Goal: Browse casually: Explore the website without a specific task or goal

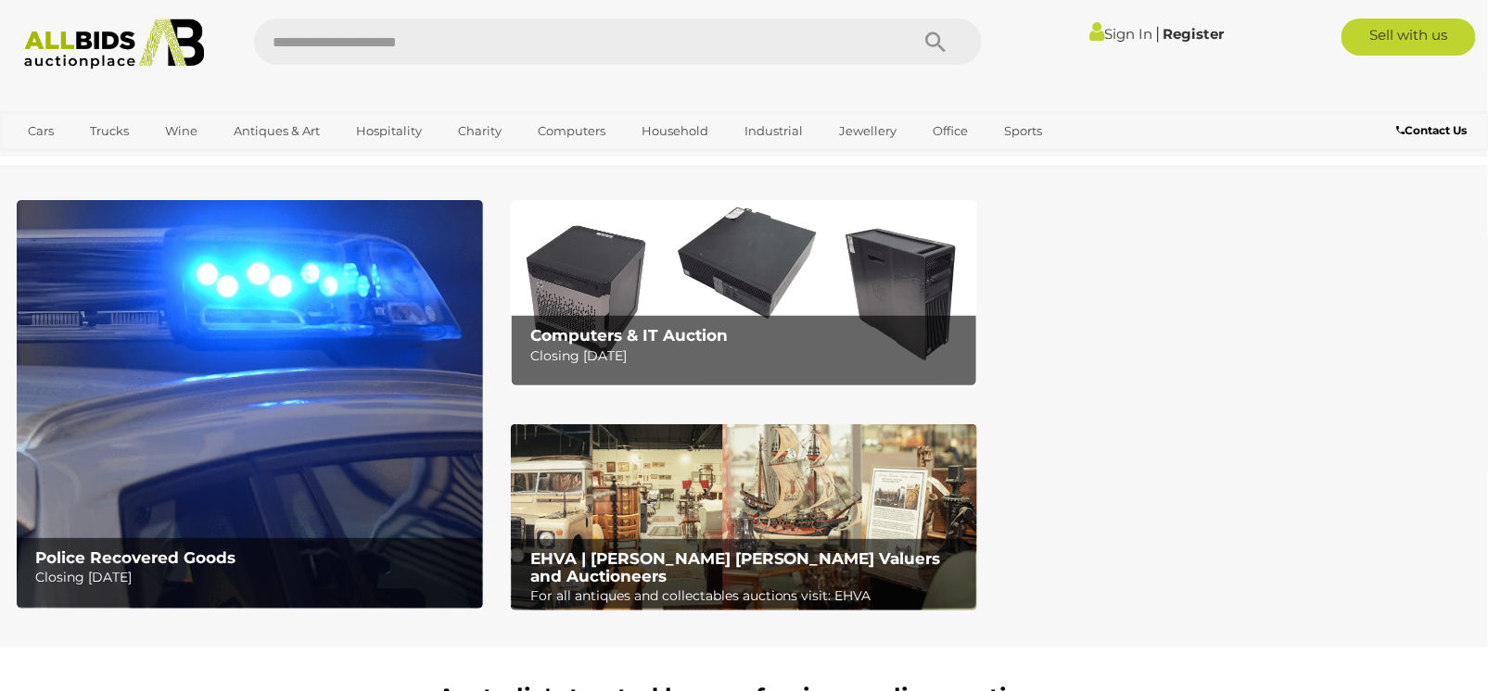
click at [324, 369] on img at bounding box center [250, 404] width 466 height 409
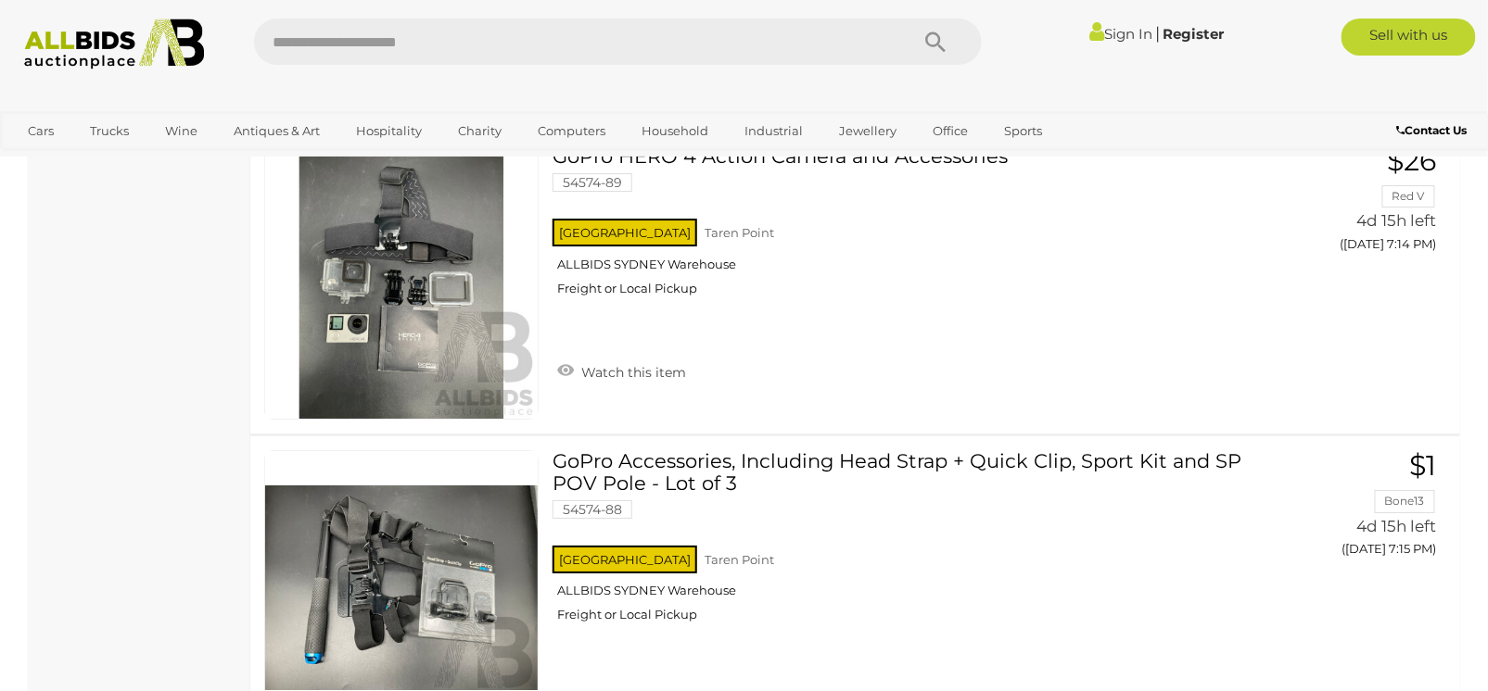
scroll to position [4707, 0]
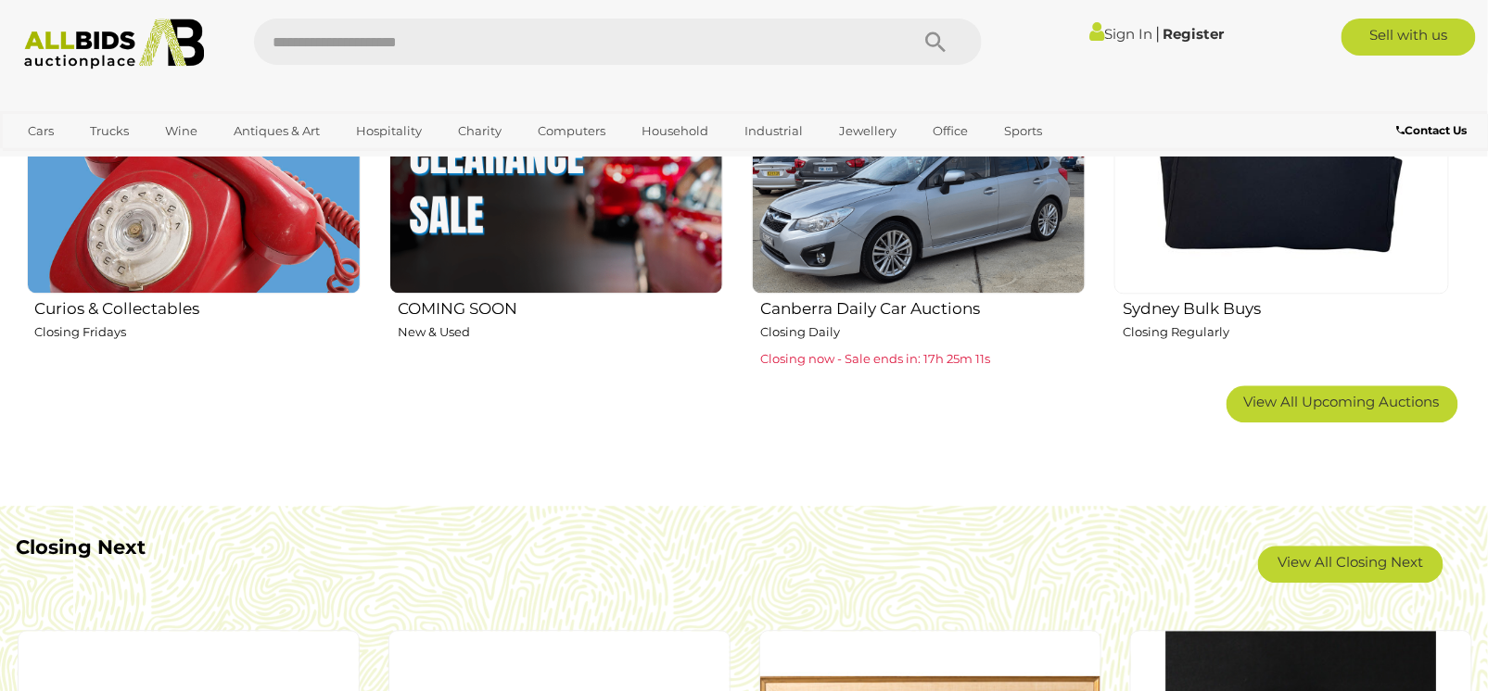
scroll to position [1538, 0]
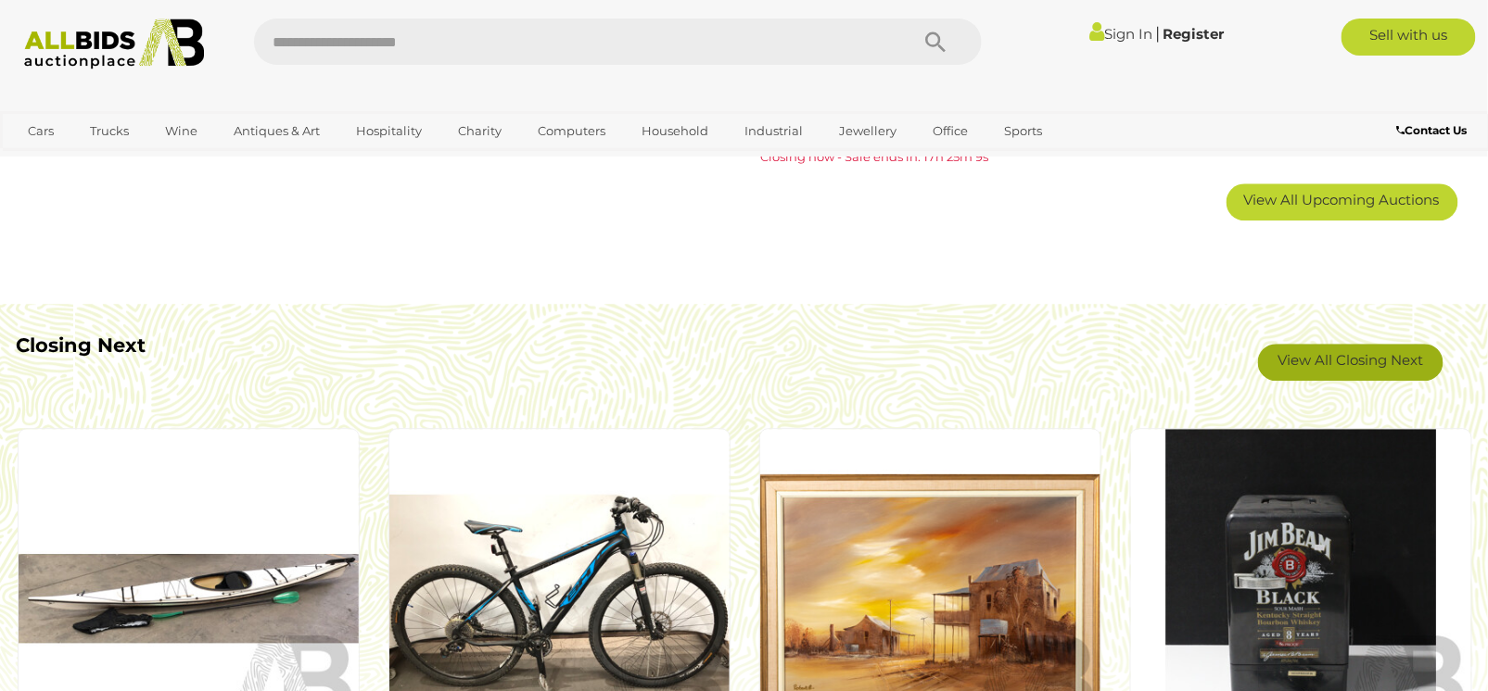
click at [1344, 355] on link "View All Closing Next" at bounding box center [1350, 362] width 185 height 37
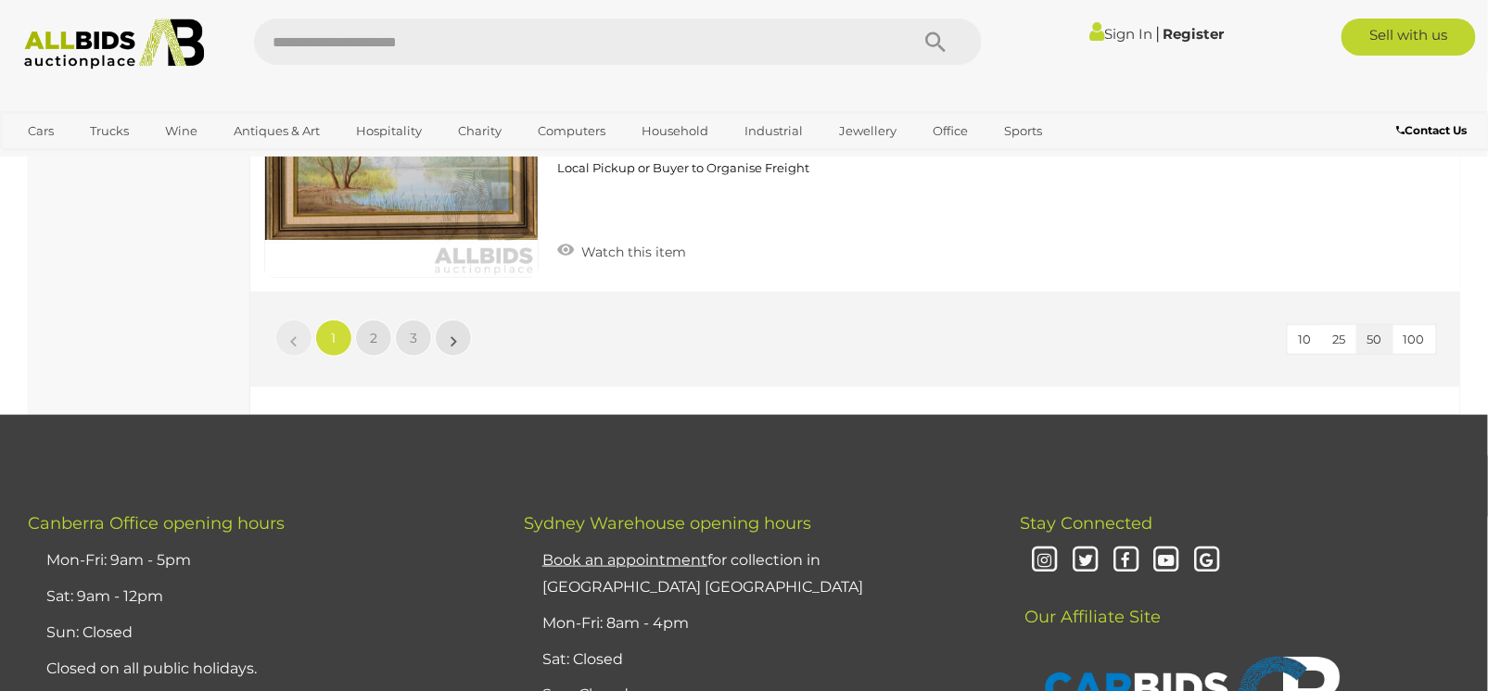
scroll to position [15387, 0]
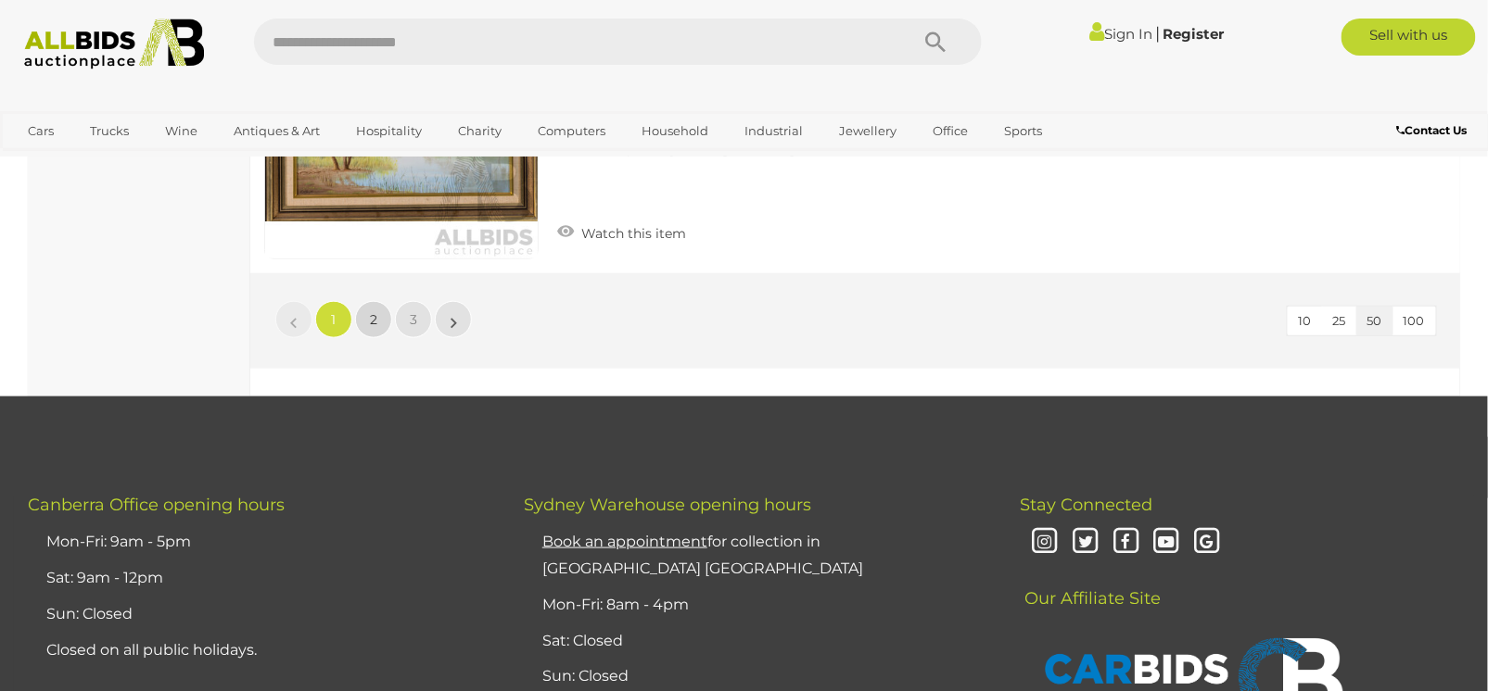
click at [370, 311] on span "2" at bounding box center [373, 319] width 7 height 17
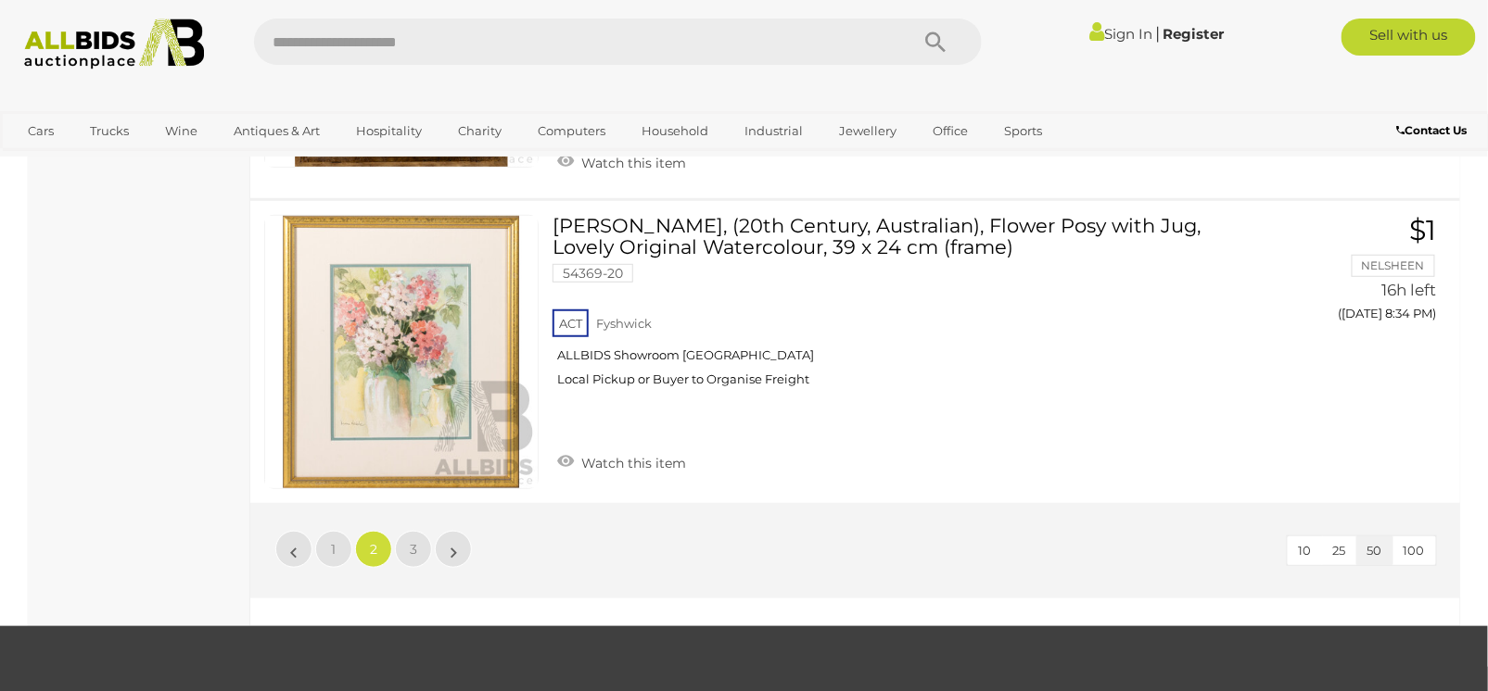
scroll to position [15373, 0]
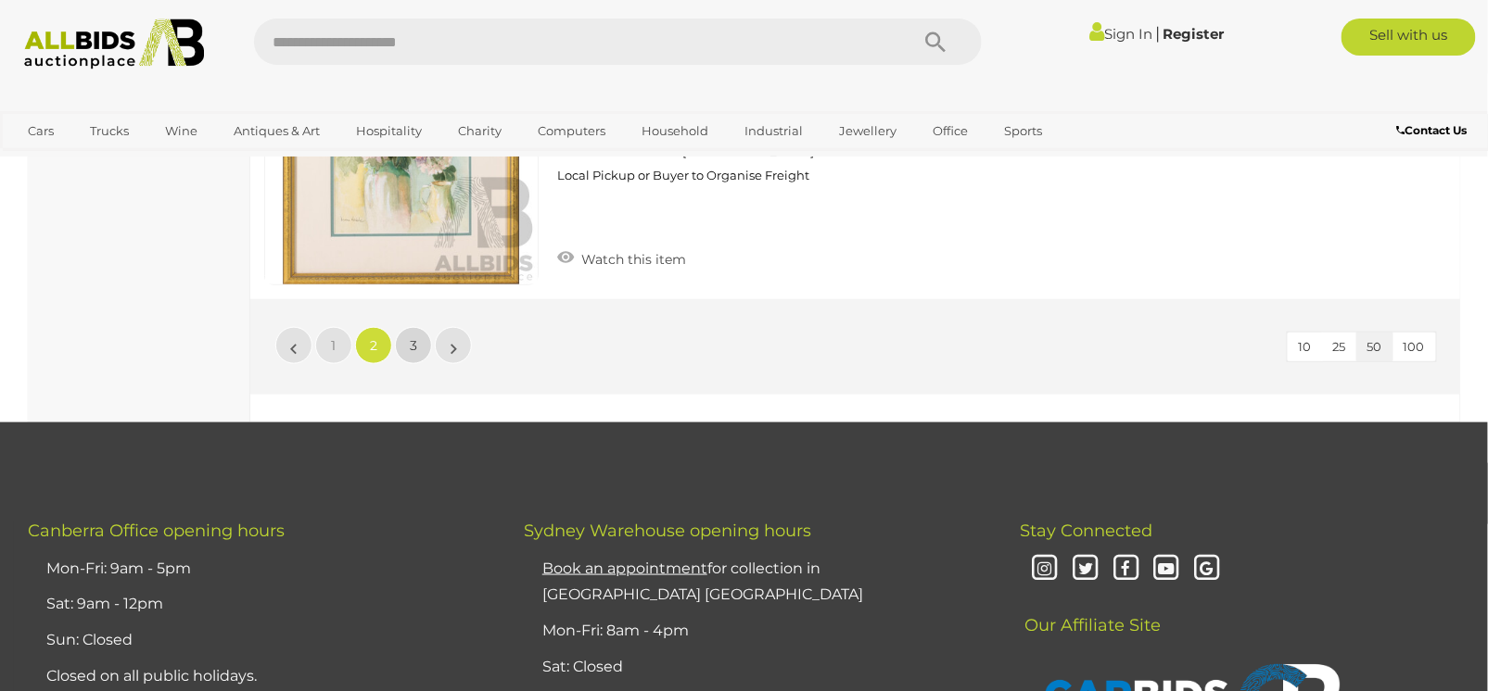
click at [414, 337] on span "3" at bounding box center [413, 345] width 7 height 17
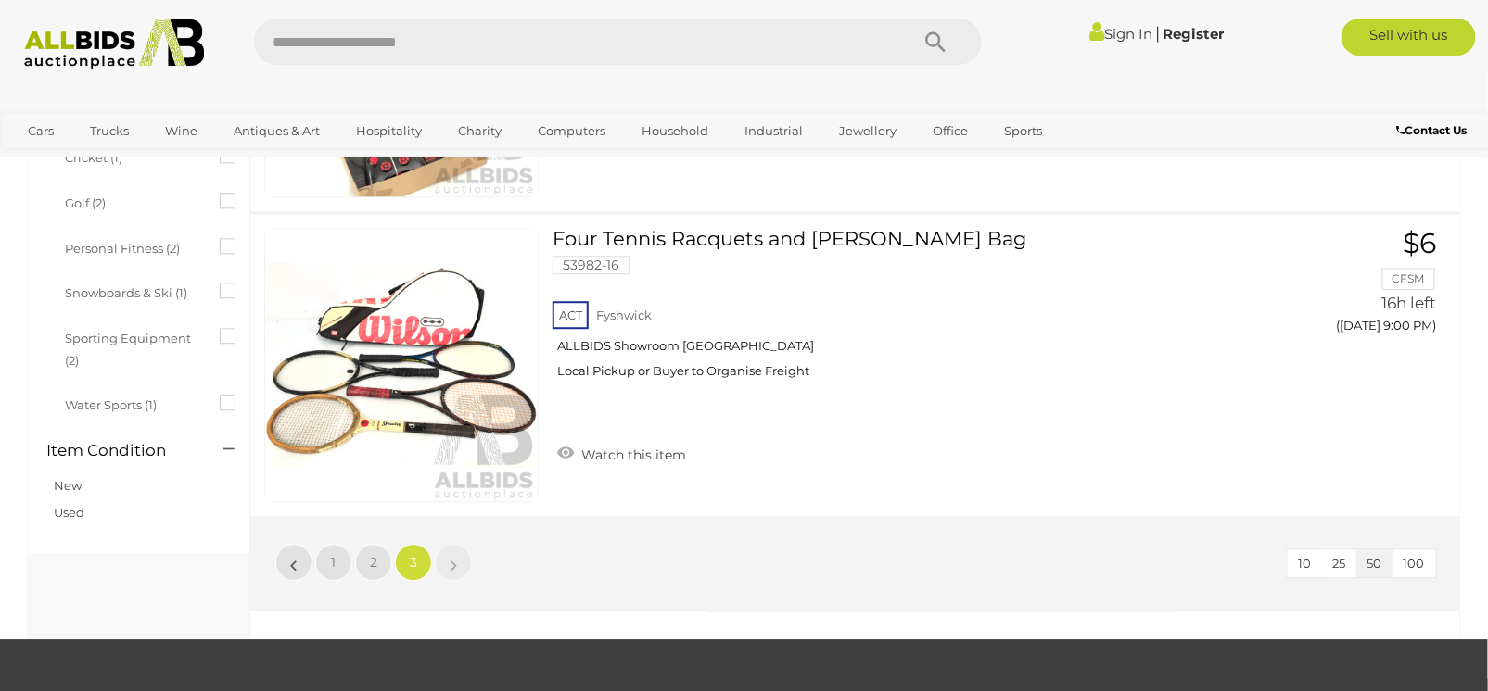
scroll to position [1678, 0]
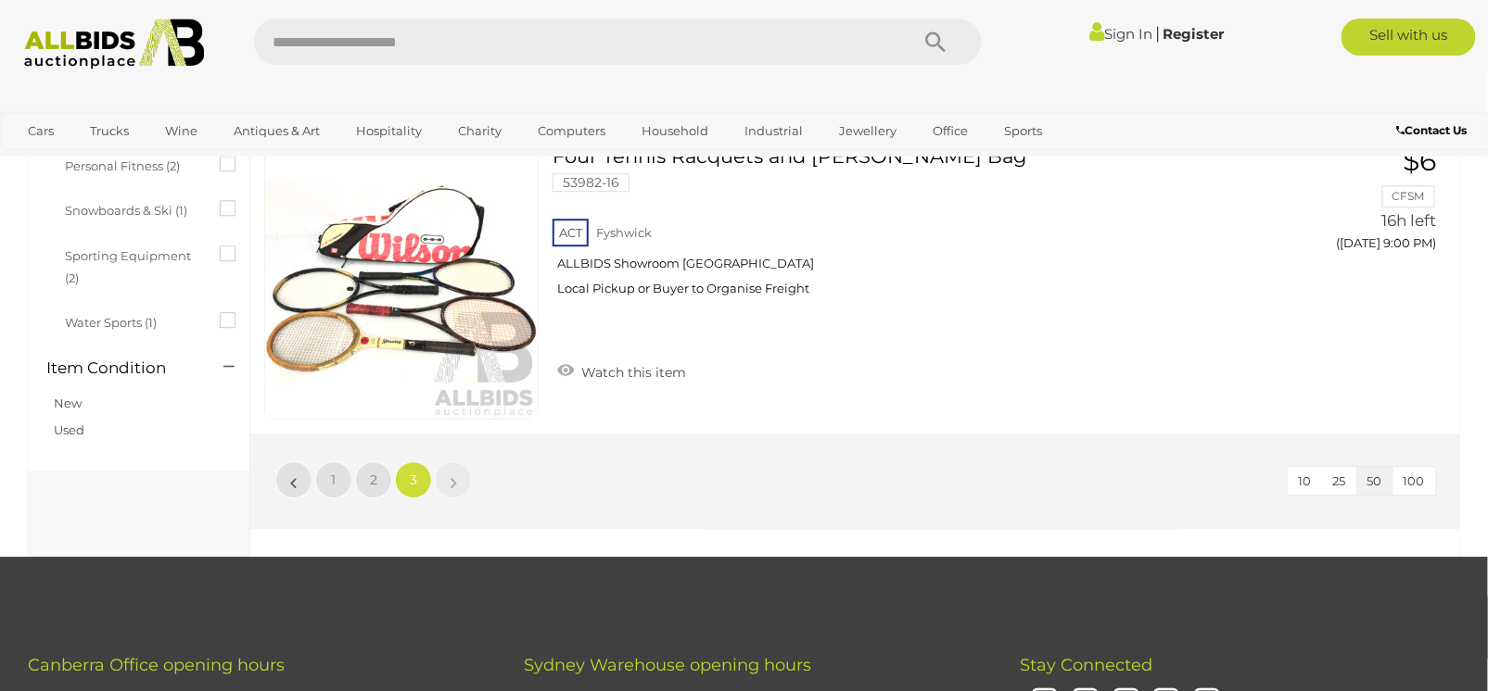
scroll to position [94, 0]
